Goal: Task Accomplishment & Management: Use online tool/utility

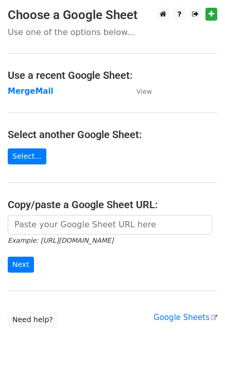
click at [39, 92] on strong "MergeMail" at bounding box center [31, 91] width 46 height 9
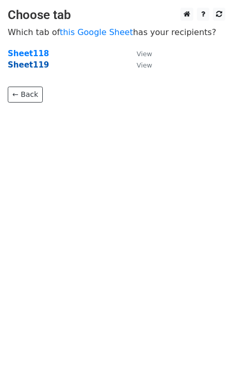
click at [37, 67] on strong "Sheet119" at bounding box center [28, 64] width 41 height 9
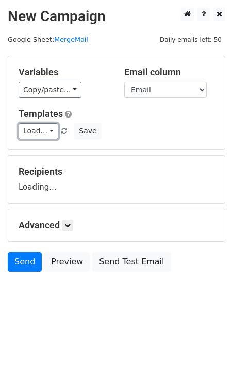
click at [36, 131] on link "Load..." at bounding box center [39, 131] width 40 height 16
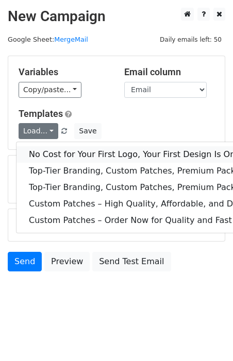
click at [62, 151] on link "No Cost for Your First Logo, Your First Design Is On Us!" at bounding box center [166, 154] width 301 height 16
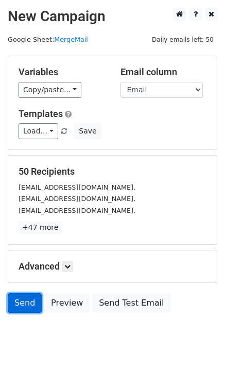
click at [30, 304] on link "Send" at bounding box center [25, 303] width 34 height 20
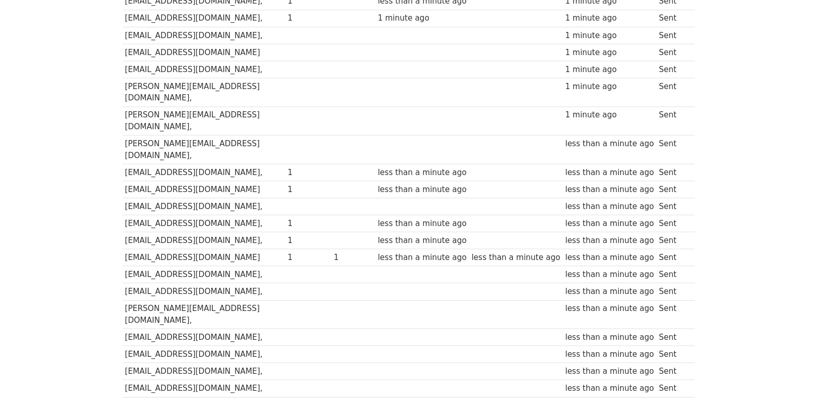
scroll to position [718, 0]
